Goal: Task Accomplishment & Management: Complete application form

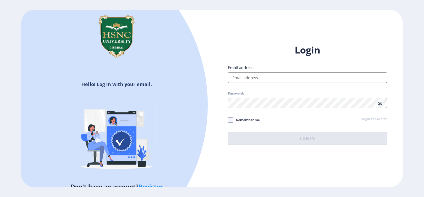
click at [323, 78] on input "Email address:" at bounding box center [307, 77] width 159 height 11
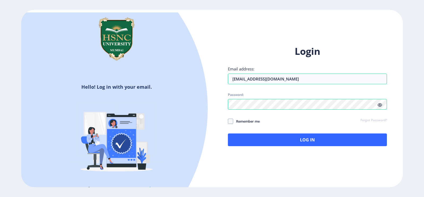
click at [381, 105] on icon at bounding box center [380, 105] width 5 height 4
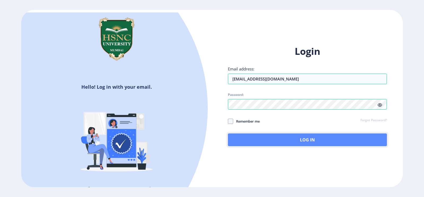
click at [263, 140] on button "Log In" at bounding box center [307, 140] width 159 height 13
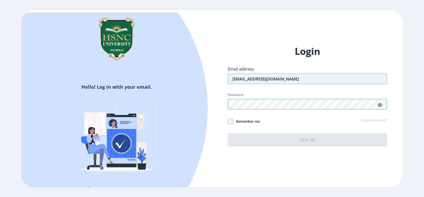
click at [313, 79] on input "2022230110090096@hsncu.edu.in" at bounding box center [307, 79] width 159 height 11
click at [309, 102] on div "Login Email address: 2022230110090096@hsncu.edu.in Password: Remember me Forgot…" at bounding box center [307, 95] width 159 height 101
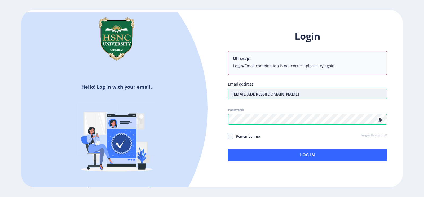
click at [233, 94] on input "2022230110090096@hsncu.edu.in" at bounding box center [307, 94] width 159 height 11
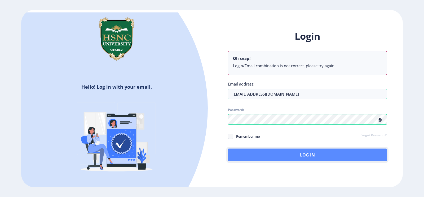
click at [295, 154] on button "Log In" at bounding box center [307, 155] width 159 height 13
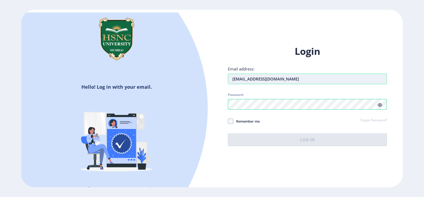
click at [305, 79] on input "2022230110090096@hsncu.edu.in" at bounding box center [307, 79] width 159 height 11
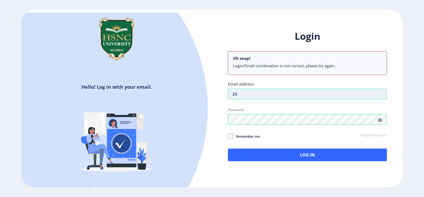
type input "2"
